Goal: Check status: Check status

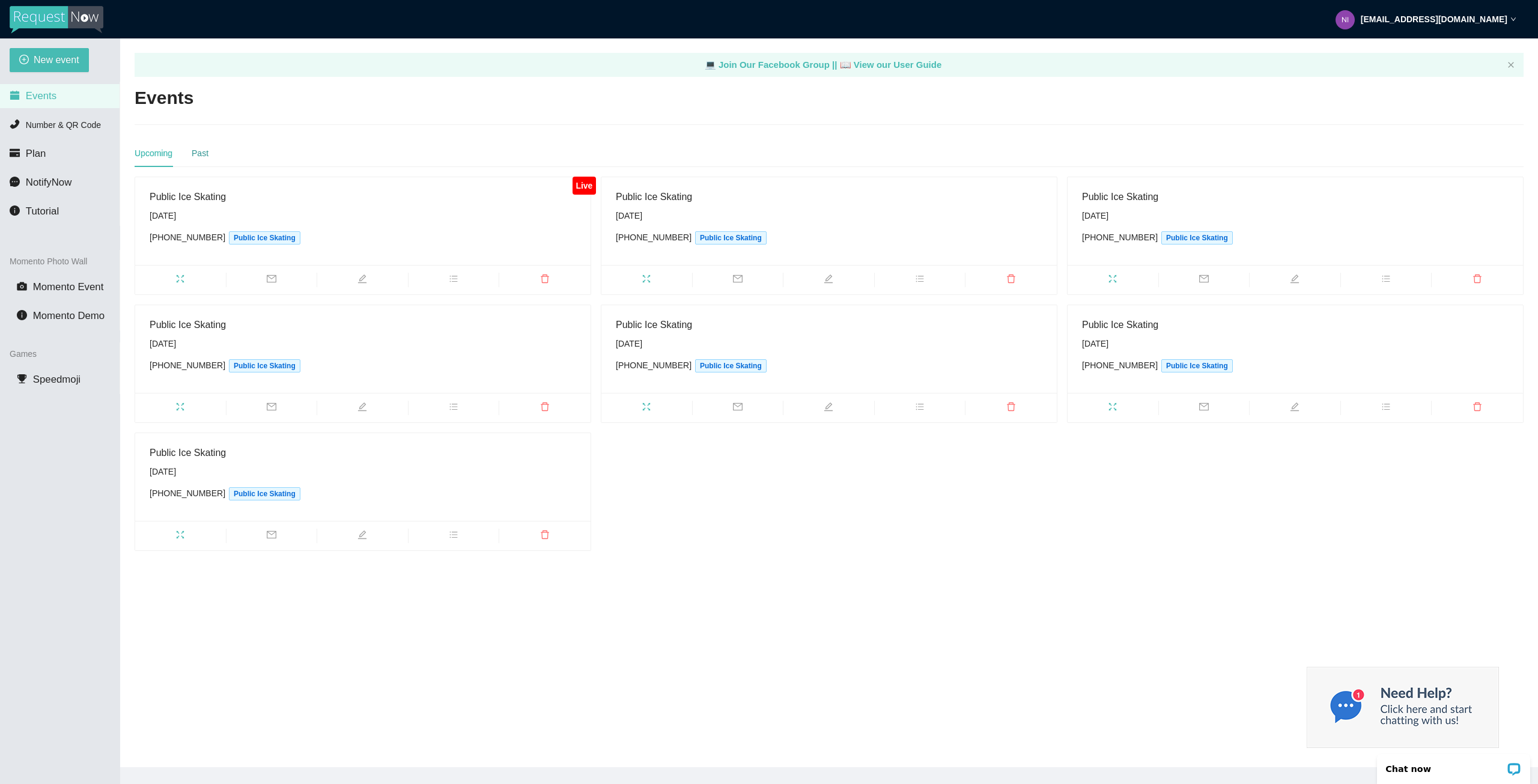
click at [196, 151] on div "Past" at bounding box center [200, 153] width 17 height 13
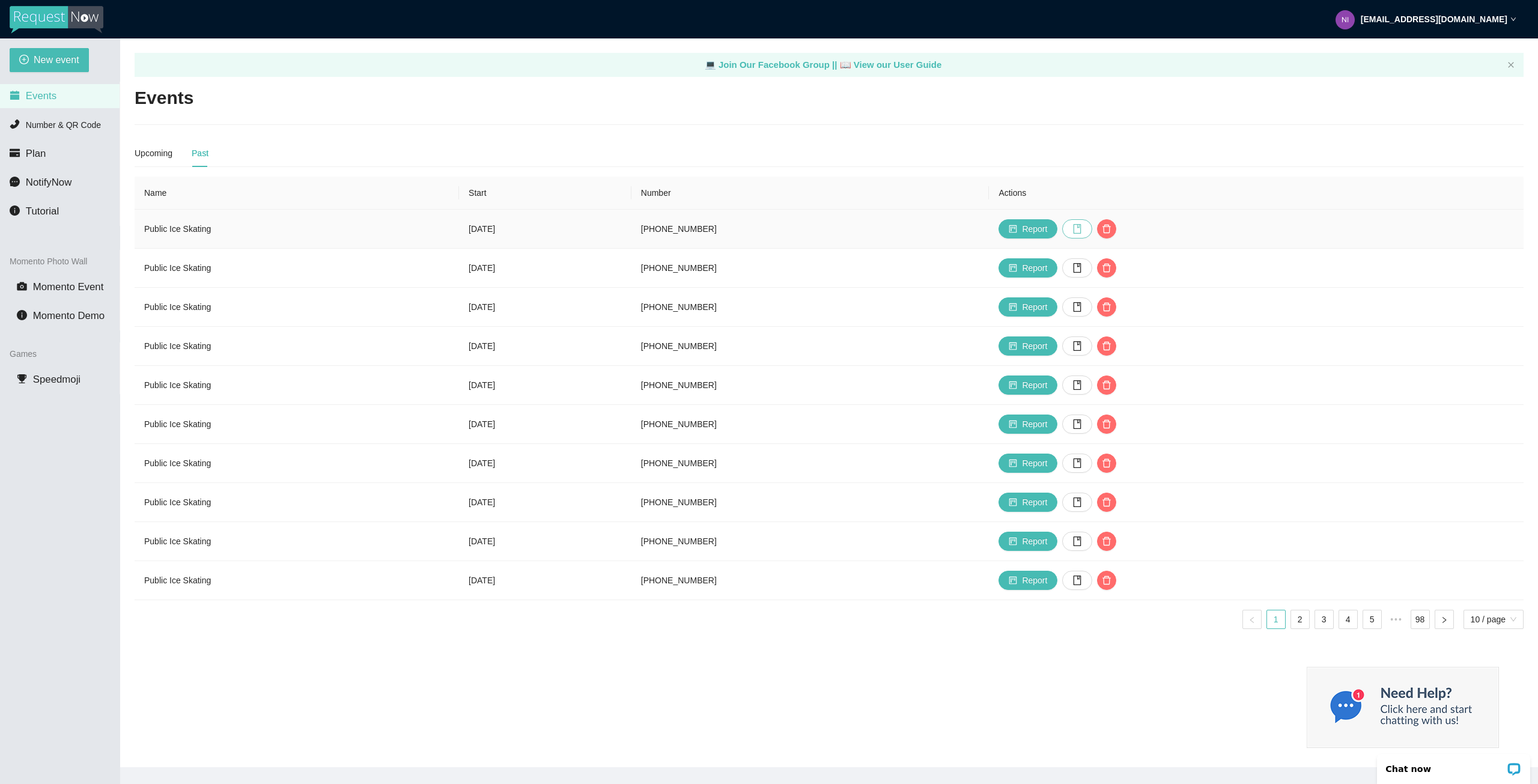
click at [1082, 227] on icon "book" at bounding box center [1077, 229] width 9 height 9
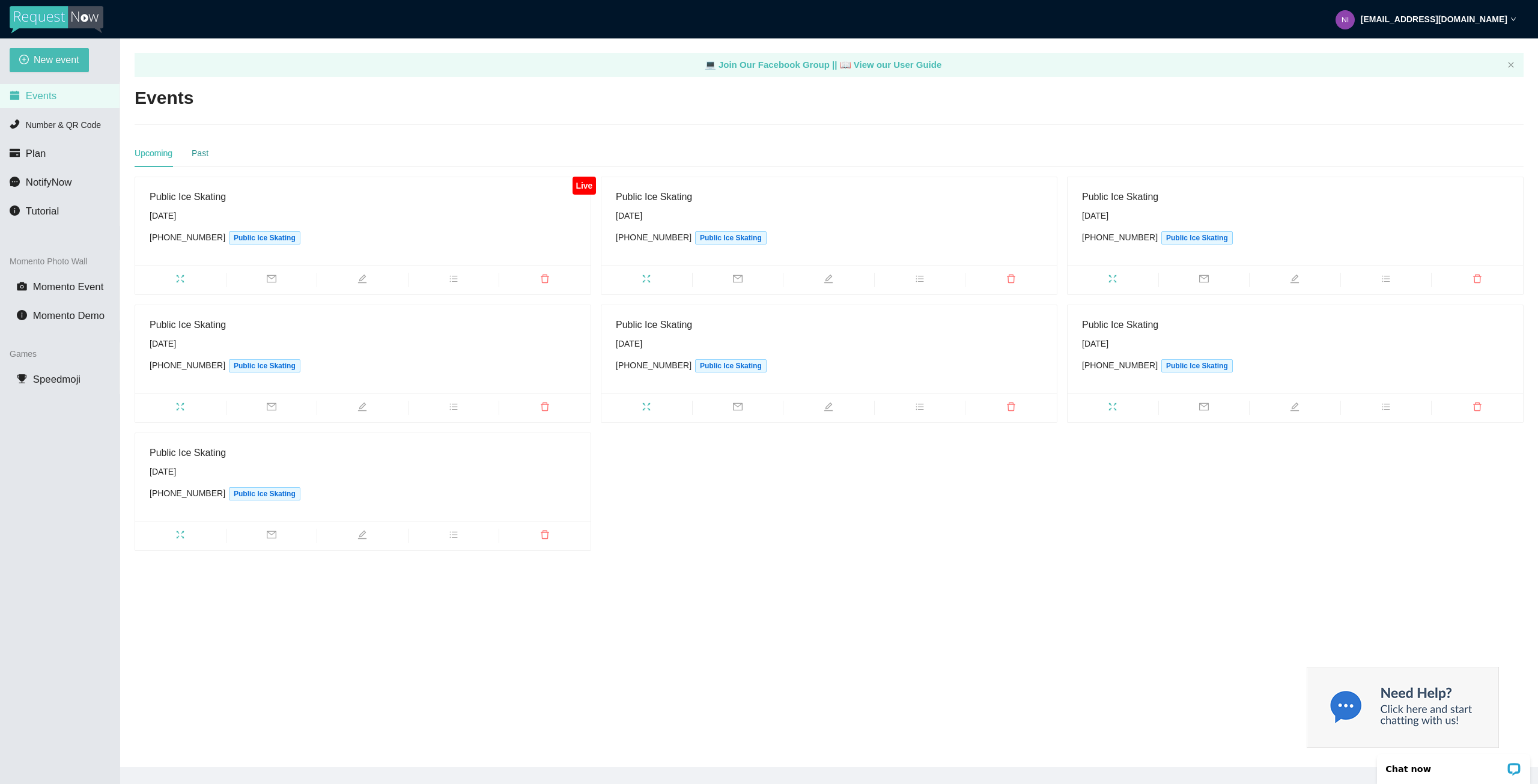
click at [206, 151] on div "Past" at bounding box center [200, 153] width 17 height 13
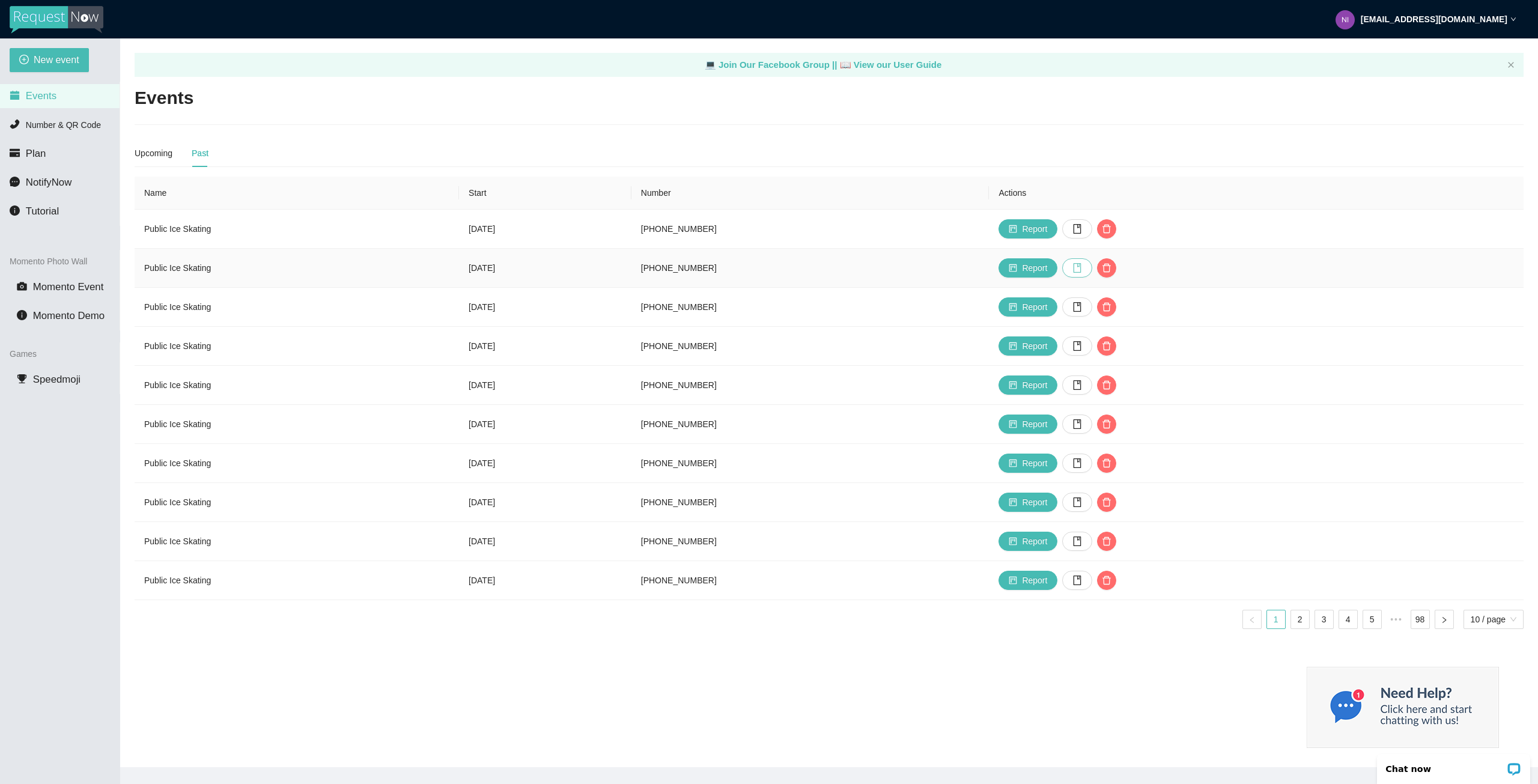
click at [1081, 271] on icon "book" at bounding box center [1078, 268] width 8 height 9
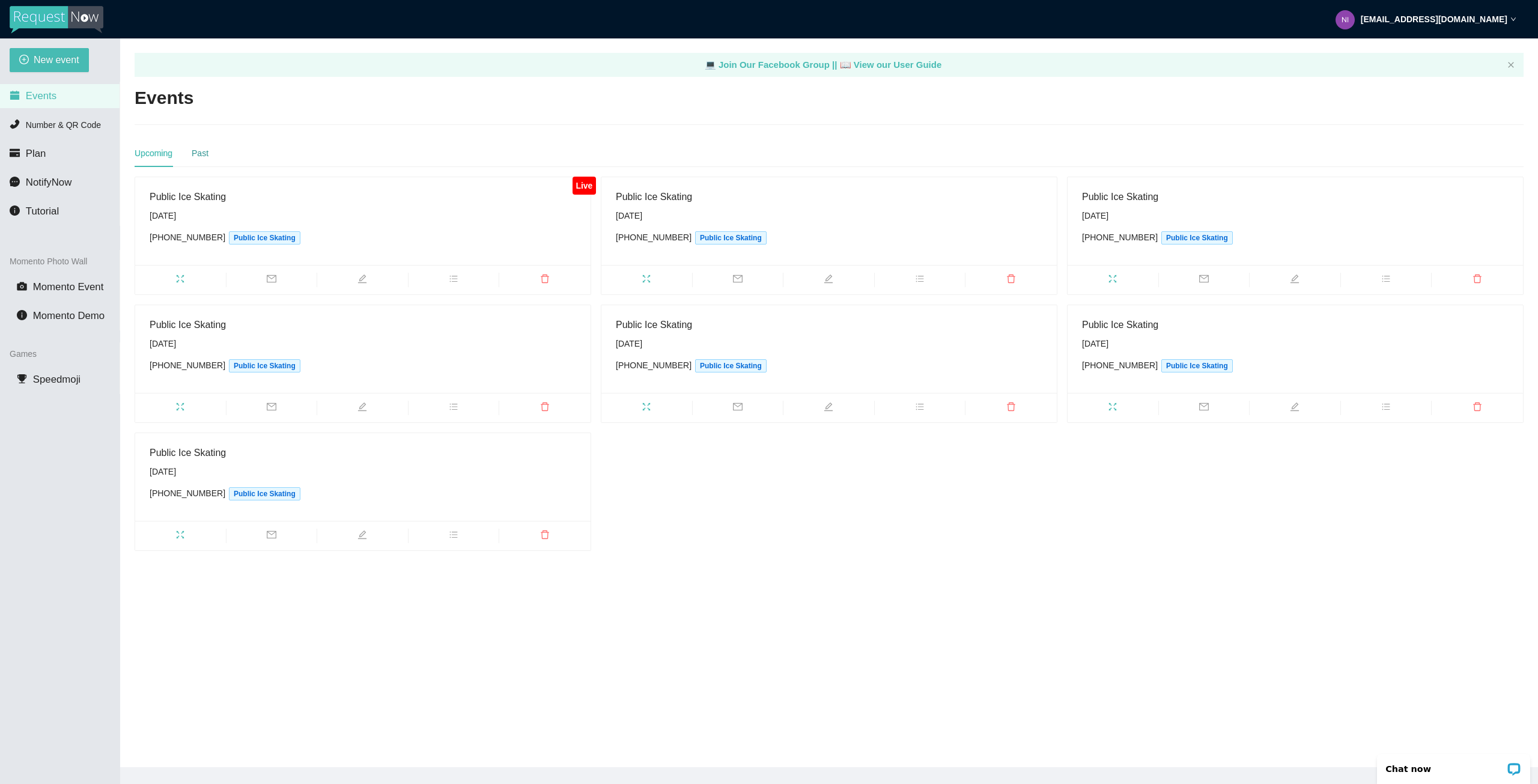
click at [206, 151] on div "Past" at bounding box center [200, 153] width 17 height 13
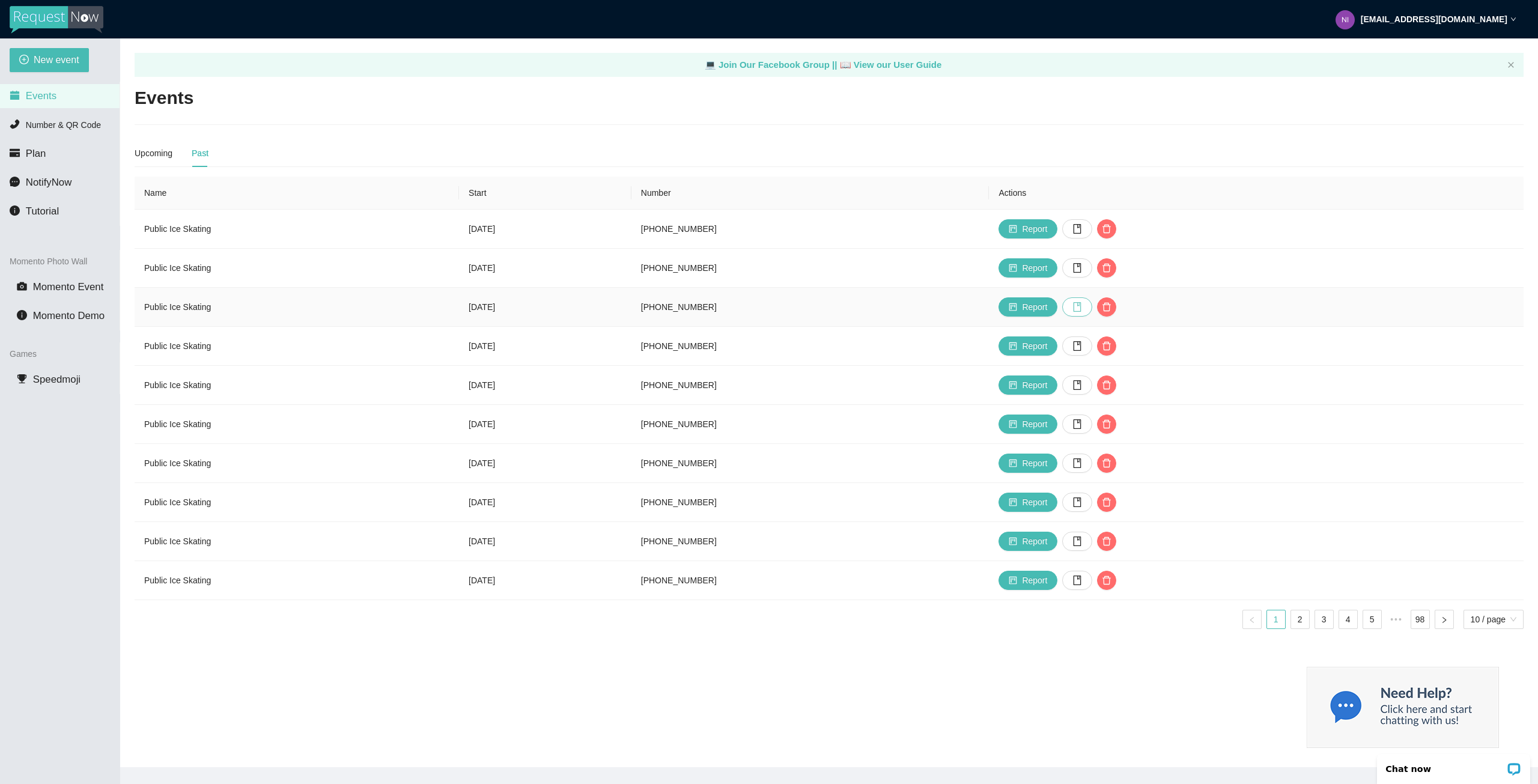
click at [1082, 309] on icon "book" at bounding box center [1077, 307] width 9 height 9
